Goal: Task Accomplishment & Management: Use online tool/utility

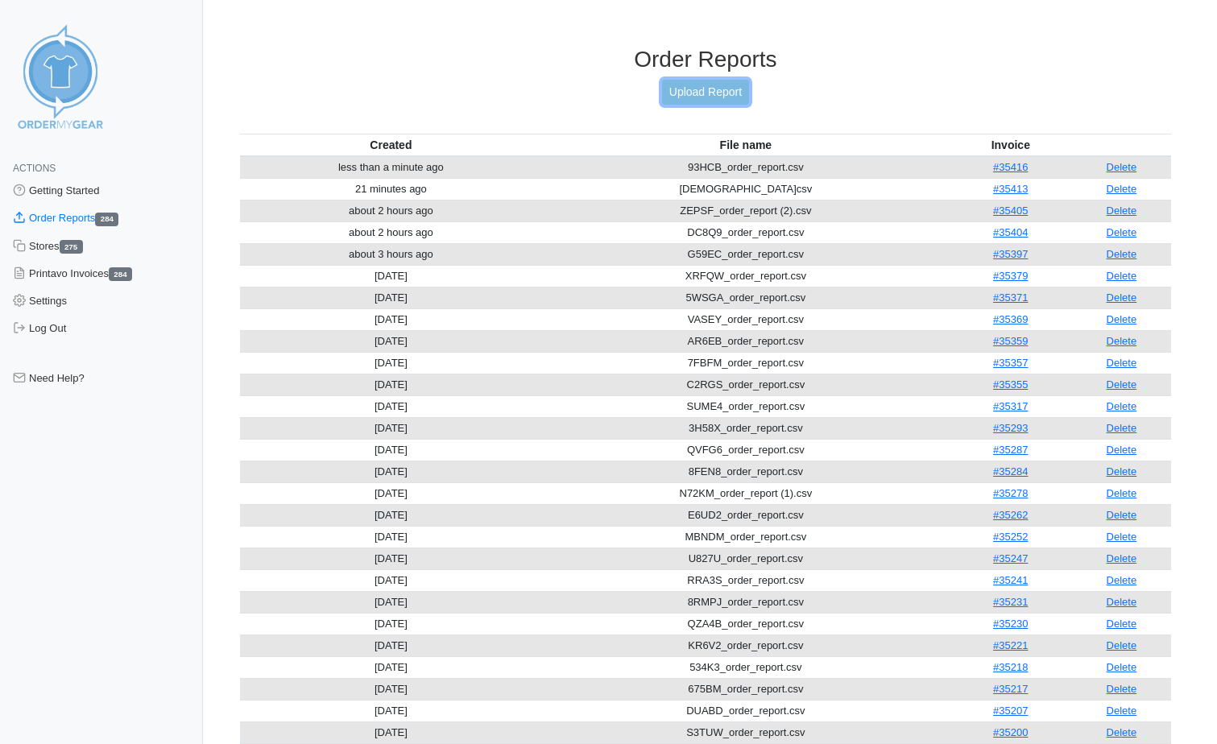
click at [710, 88] on link "Upload Report" at bounding box center [705, 92] width 87 height 25
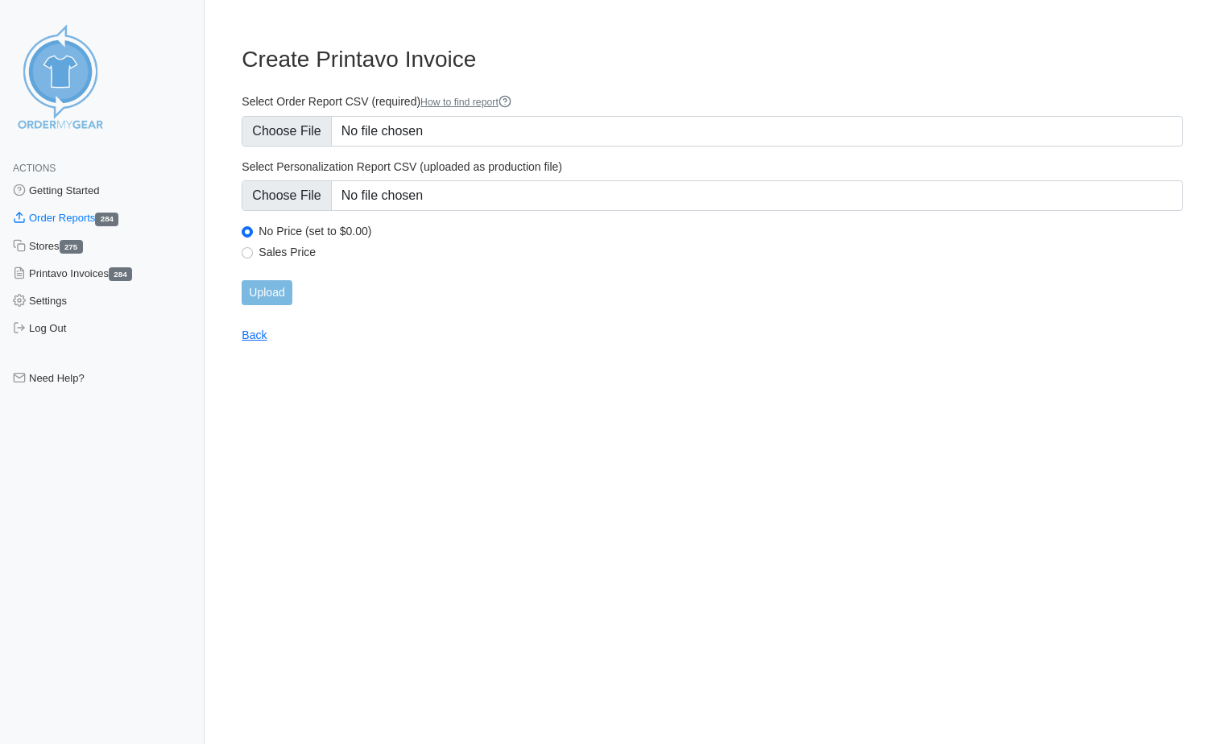
type input "C:\fakepath\MSUD7_order_report.csv"
click at [264, 295] on input "Upload" at bounding box center [267, 292] width 50 height 25
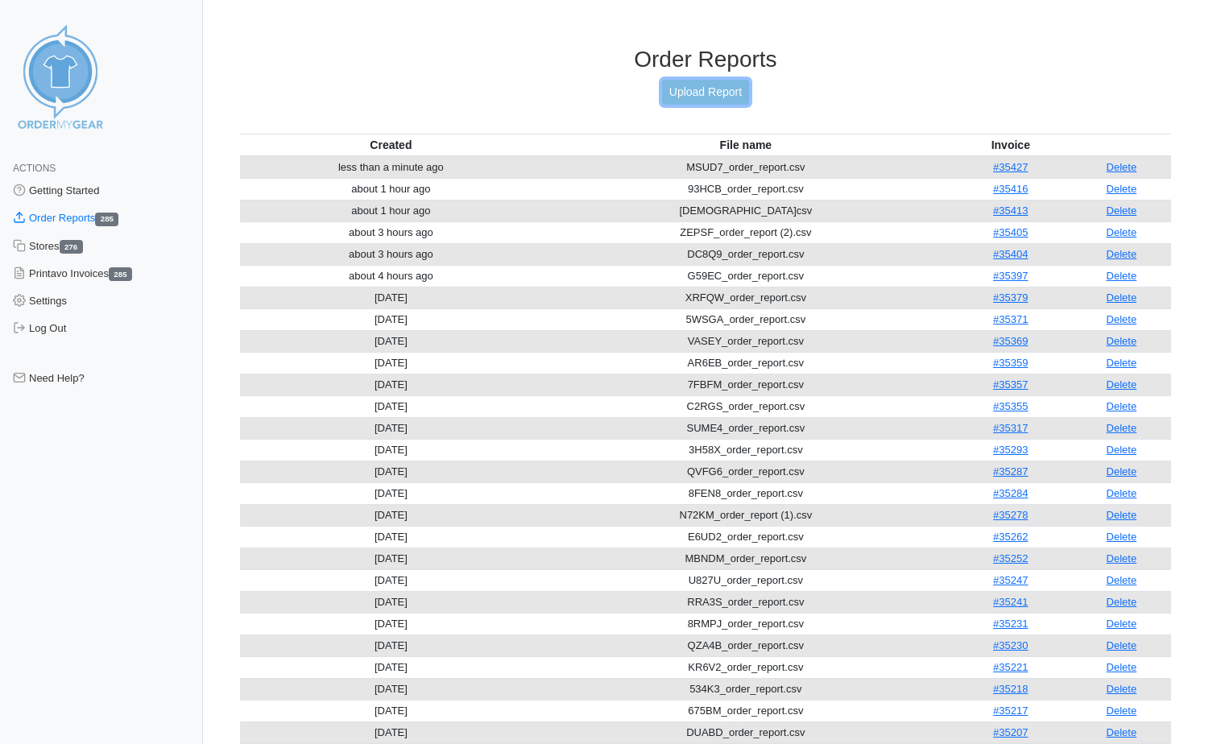
click at [709, 91] on link "Upload Report" at bounding box center [705, 92] width 87 height 25
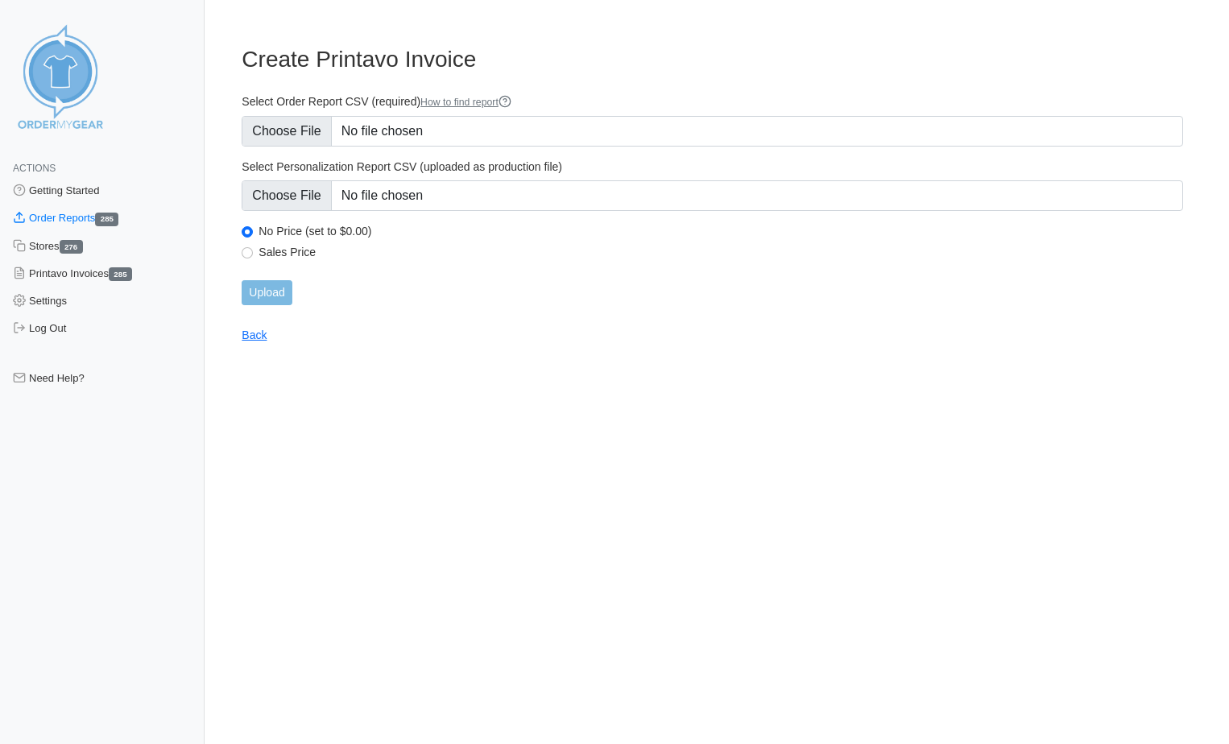
type input "C:\fakepath\QF4DK_order_report.csv"
click at [280, 296] on input "Upload" at bounding box center [267, 292] width 50 height 25
